Goal: Task Accomplishment & Management: Manage account settings

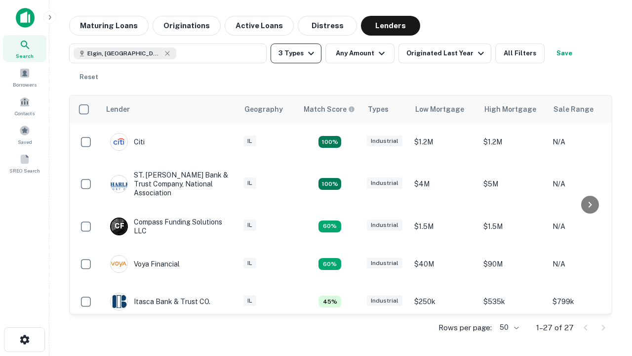
click at [296, 53] on button "3 Types" at bounding box center [296, 53] width 51 height 20
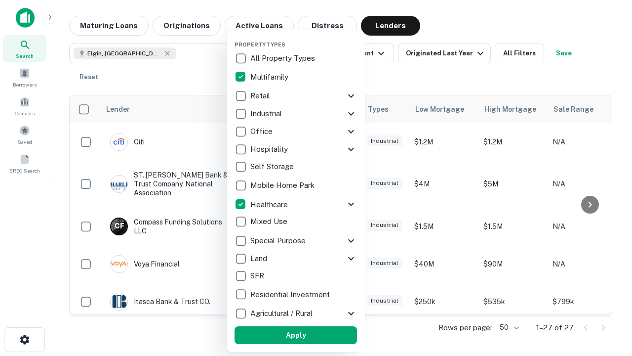
click at [296, 335] on button "Apply" at bounding box center [296, 335] width 123 height 18
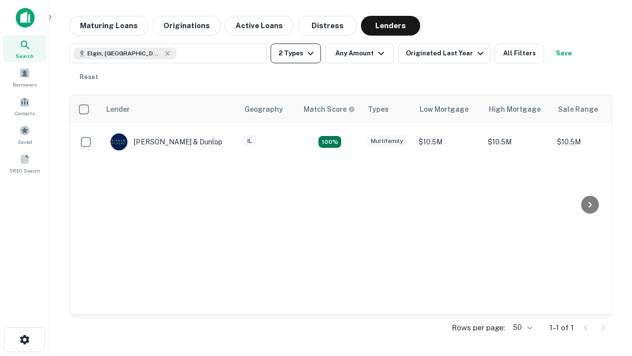
click at [296, 53] on button "2 Types" at bounding box center [296, 53] width 50 height 20
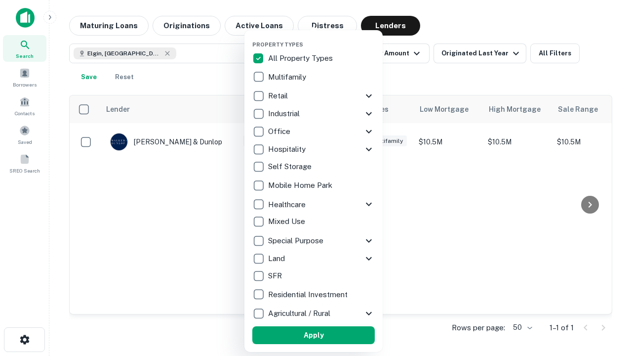
click at [314, 335] on button "Apply" at bounding box center [313, 335] width 123 height 18
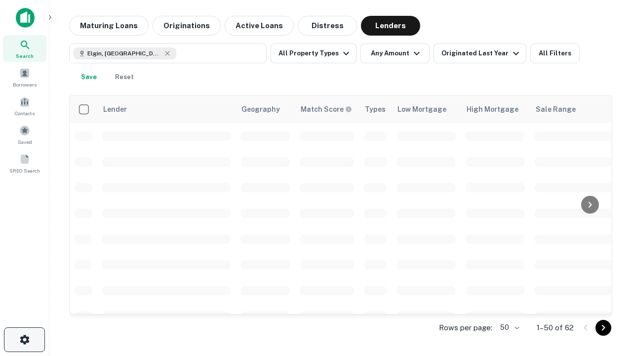
click at [24, 339] on icon "button" at bounding box center [25, 339] width 12 height 12
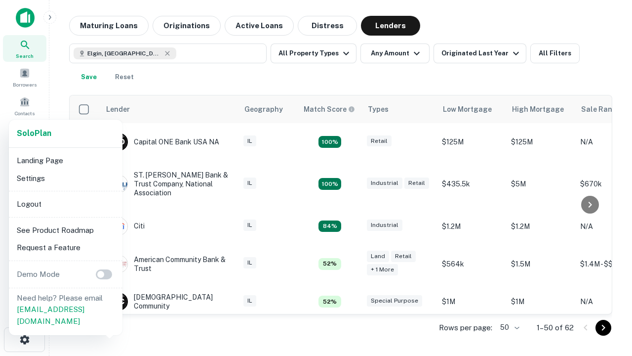
click at [65, 204] on li "Logout" at bounding box center [66, 204] width 106 height 18
